Goal: Task Accomplishment & Management: Complete application form

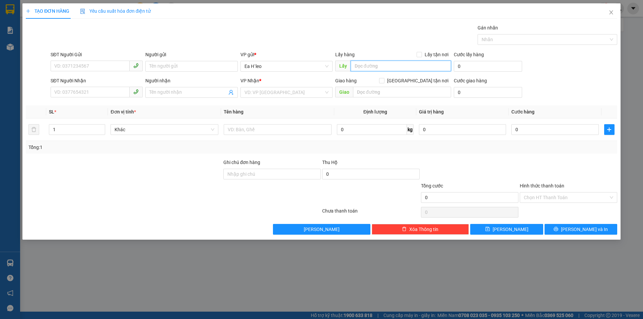
click at [409, 63] on input "text" at bounding box center [401, 66] width 100 height 11
type input "km 65"
click at [292, 93] on input "search" at bounding box center [283, 92] width 79 height 10
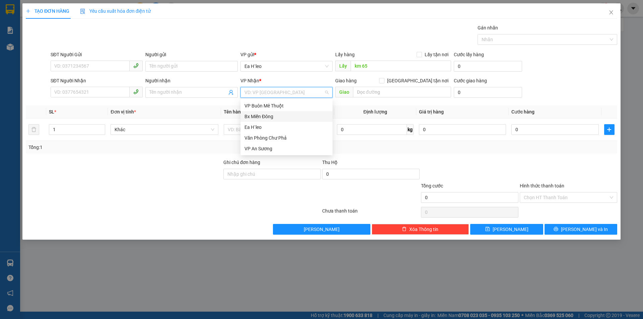
click at [287, 118] on div "Bx Miền Đông" at bounding box center [286, 116] width 84 height 7
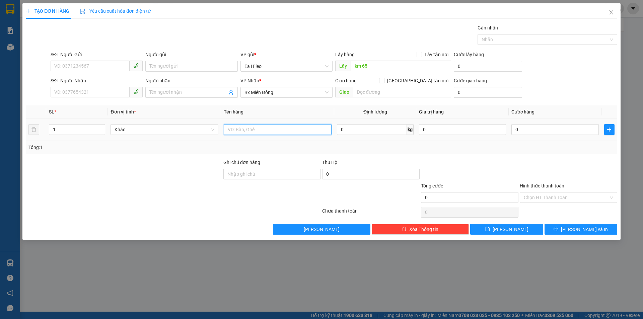
click at [274, 128] on input "text" at bounding box center [278, 129] width 108 height 11
type input "1 THÙNG"
click at [94, 64] on input "SĐT Người Gửi" at bounding box center [90, 66] width 79 height 11
paste input "0933787448"
type input "0933787448"
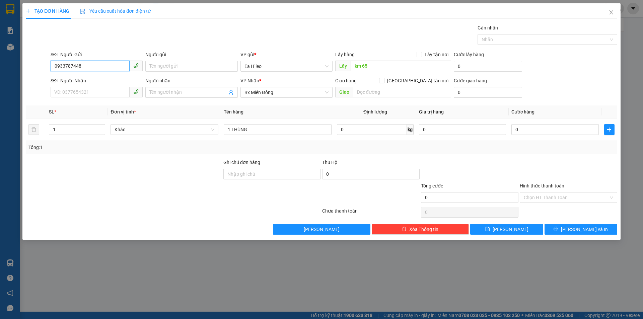
drag, startPoint x: 110, startPoint y: 65, endPoint x: 0, endPoint y: 64, distance: 109.5
click at [0, 64] on div "TẠO ĐƠN HÀNG Yêu cầu xuất hóa đơn điện tử Transit Pickup Surcharge Ids Transit …" at bounding box center [321, 159] width 643 height 319
type input "0854346767"
click at [75, 78] on div "0854346767" at bounding box center [97, 79] width 84 height 7
type input "KM 65"
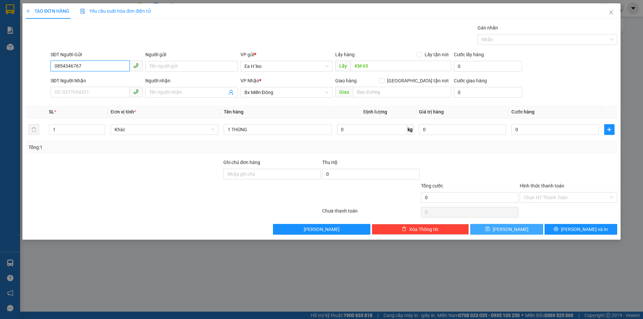
type input "0854346767"
click at [515, 227] on button "[PERSON_NAME]" at bounding box center [506, 229] width 73 height 11
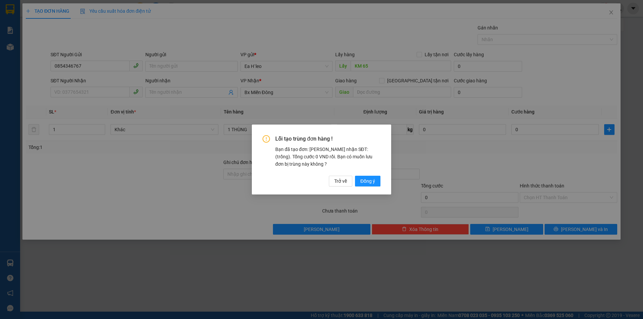
drag, startPoint x: 370, startPoint y: 181, endPoint x: 327, endPoint y: 131, distance: 65.3
click at [370, 181] on span "Đồng ý" at bounding box center [367, 181] width 15 height 7
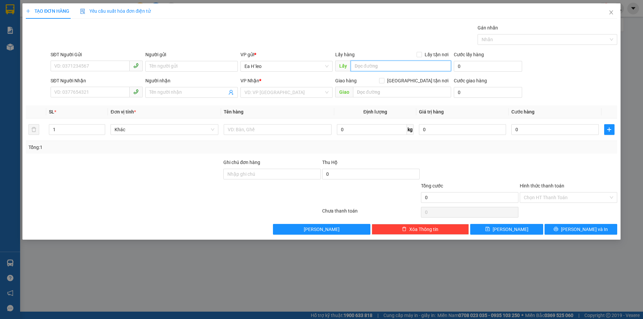
click at [386, 67] on input "text" at bounding box center [401, 66] width 100 height 11
type input "n"
type input "NGÃ BA 67"
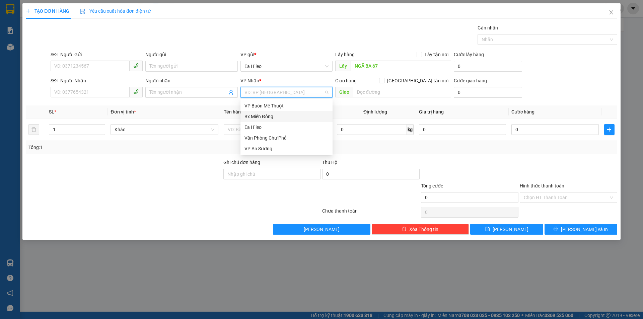
click at [314, 95] on input "search" at bounding box center [283, 92] width 79 height 10
click at [296, 118] on div "Bx Miền Đông" at bounding box center [286, 116] width 84 height 7
click at [127, 57] on div "SĐT Người Gửi" at bounding box center [97, 54] width 92 height 7
click at [127, 61] on input "SĐT Người Gửi" at bounding box center [90, 66] width 79 height 11
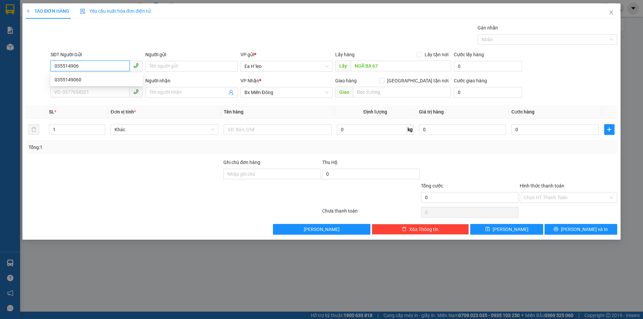
type input "0355149060"
click at [91, 78] on div "0355149060" at bounding box center [97, 79] width 84 height 7
type input "km 67"
type input "0355149060"
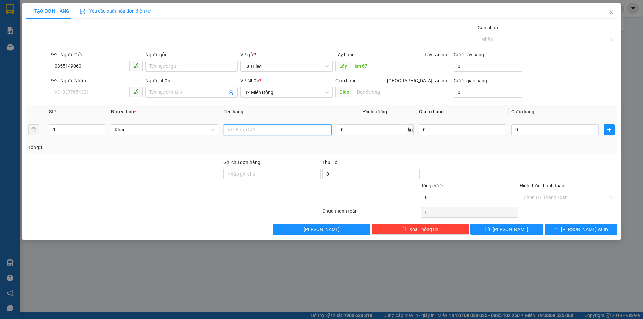
click at [264, 132] on input "text" at bounding box center [278, 129] width 108 height 11
type input "1 THÙNG"
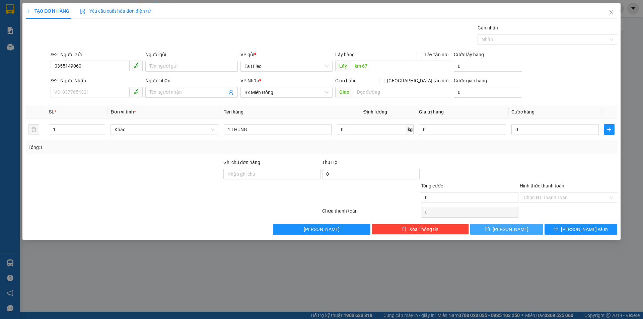
click at [524, 228] on button "[PERSON_NAME]" at bounding box center [506, 229] width 73 height 11
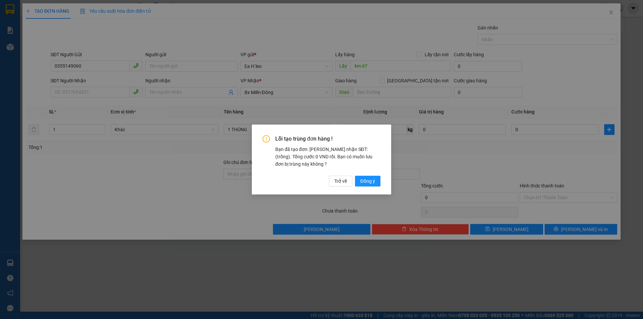
click at [368, 175] on div "Lỗi tạo trùng đơn hàng ! Bạn đã tạo đơn: Khách nhận SĐT: (trống). Tổng cước 0 V…" at bounding box center [322, 160] width 118 height 51
click at [365, 180] on span "Đồng ý" at bounding box center [367, 181] width 15 height 7
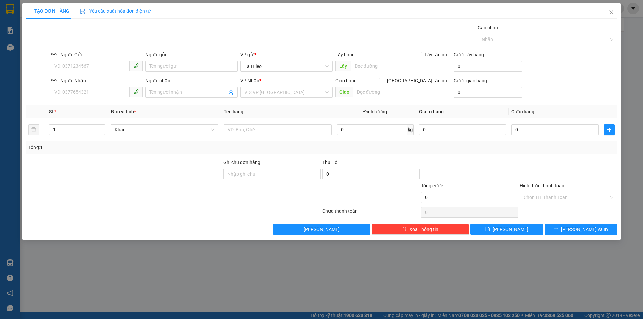
click at [386, 273] on div "TẠO ĐƠN HÀNG Yêu cầu xuất hóa đơn điện tử Transit Pickup Surcharge Ids Transit …" at bounding box center [321, 159] width 643 height 319
